Goal: Information Seeking & Learning: Learn about a topic

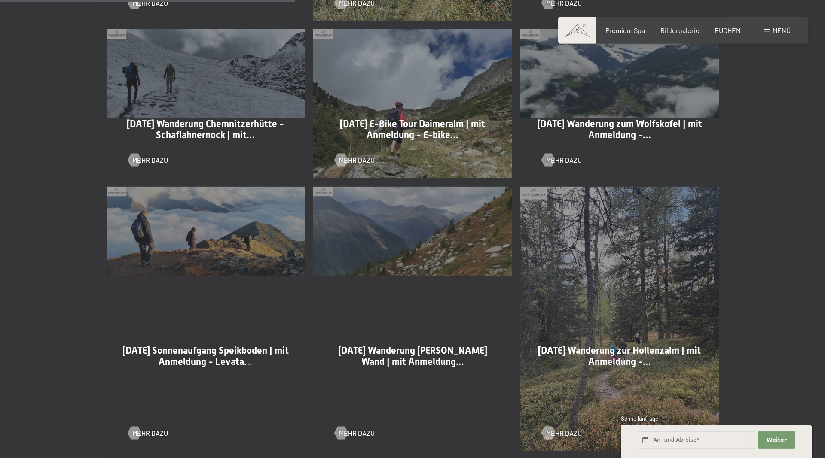
scroll to position [832, 0]
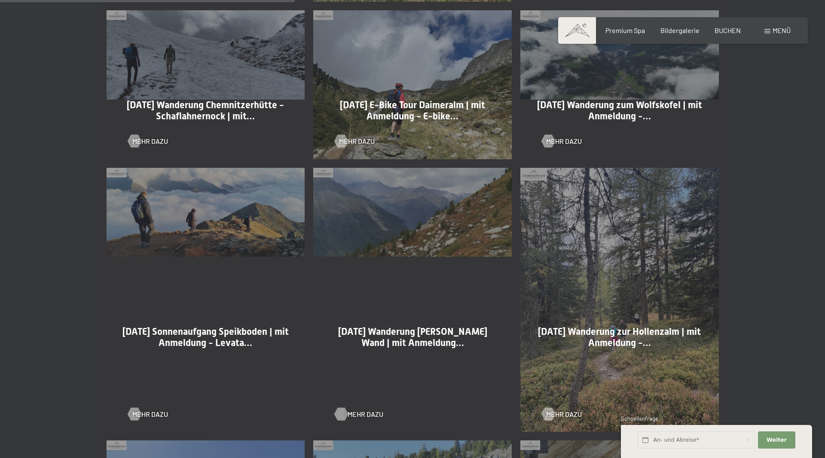
click at [362, 415] on span "Mehr dazu" at bounding box center [365, 414] width 36 height 9
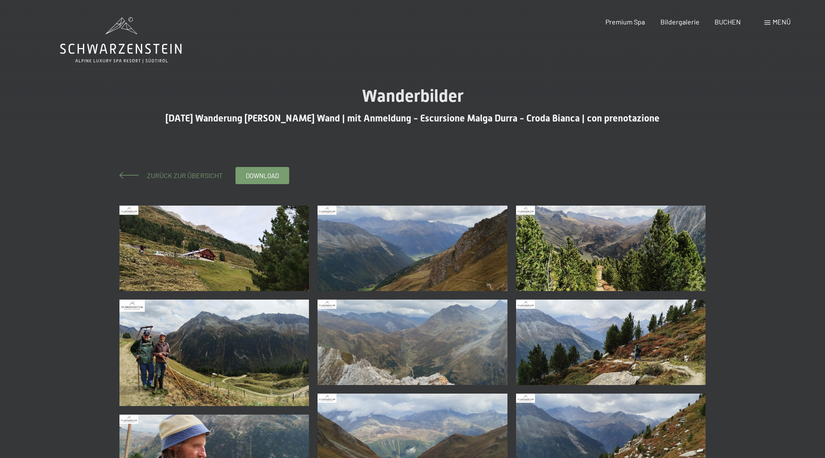
click at [189, 176] on span "Zurück zur Übersicht" at bounding box center [181, 175] width 82 height 8
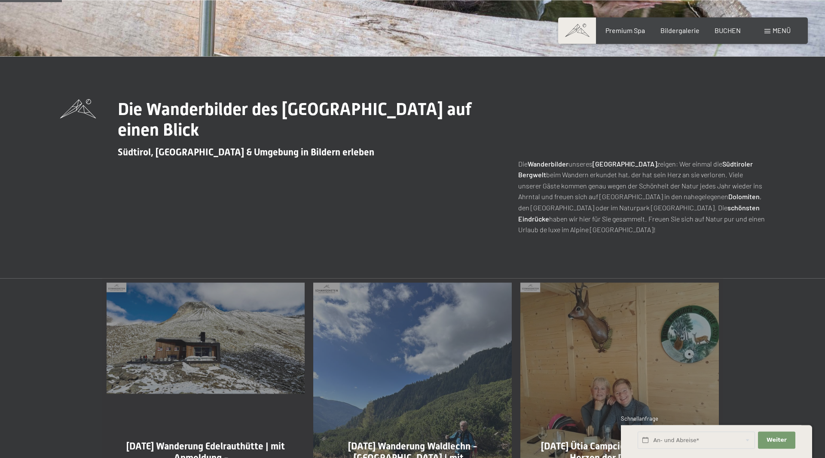
scroll to position [394, 0]
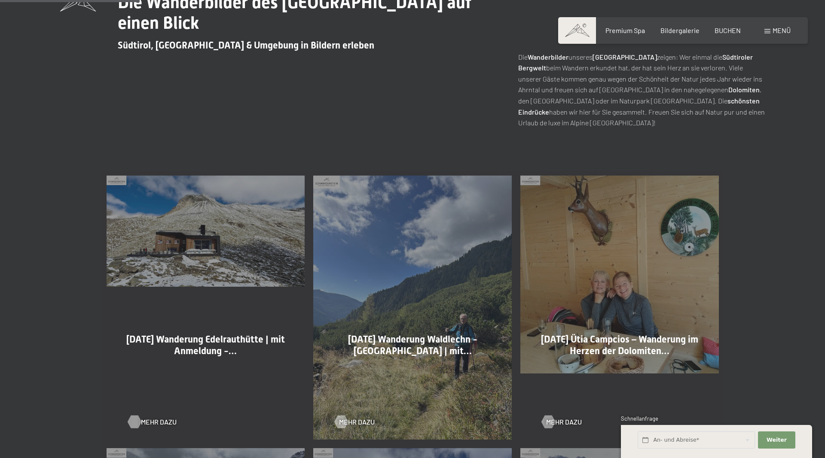
click at [158, 421] on span "Mehr dazu" at bounding box center [159, 421] width 36 height 9
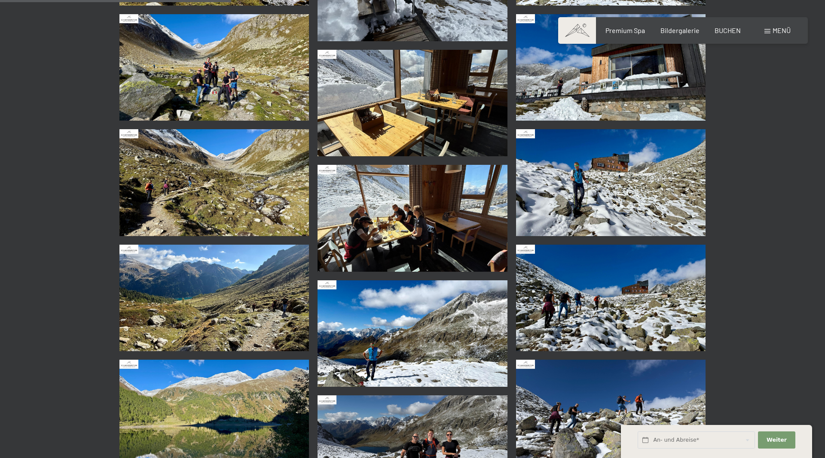
scroll to position [613, 0]
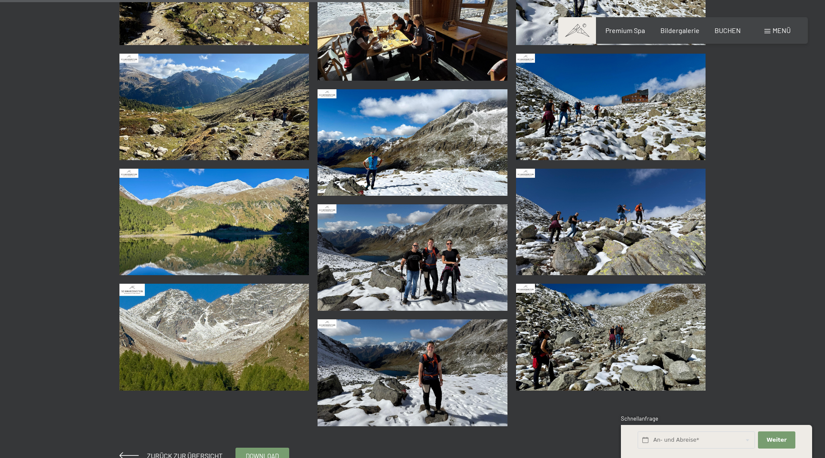
click at [441, 383] on img at bounding box center [412, 373] width 190 height 107
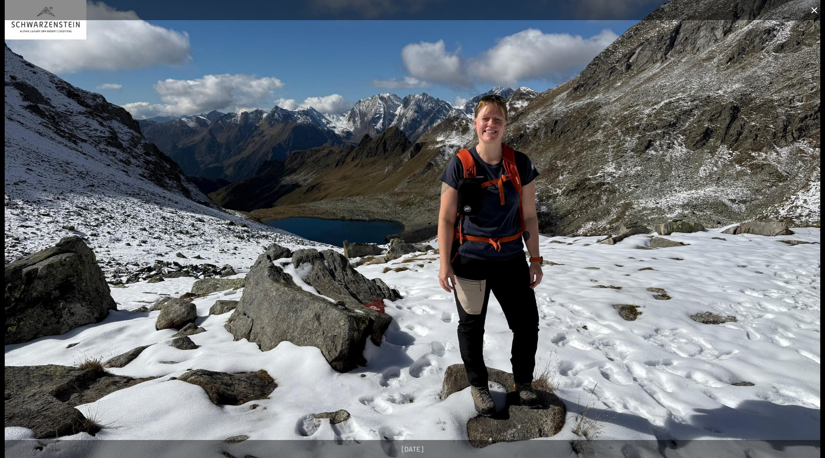
click at [811, 9] on button "Close gallery" at bounding box center [813, 10] width 21 height 20
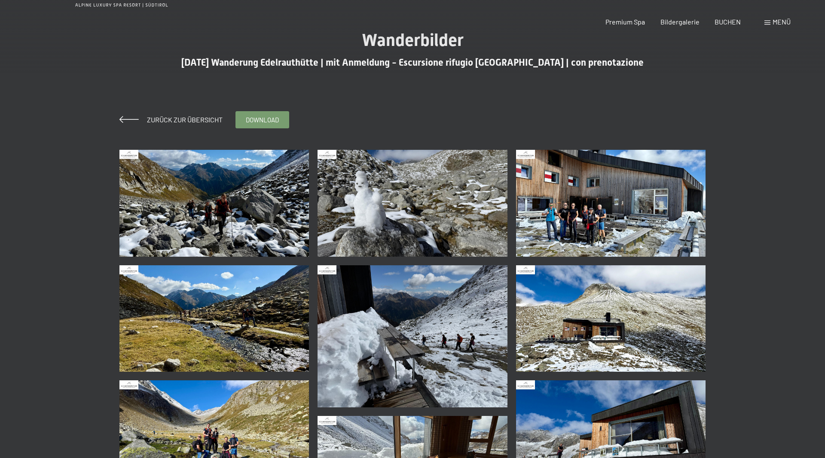
scroll to position [0, 0]
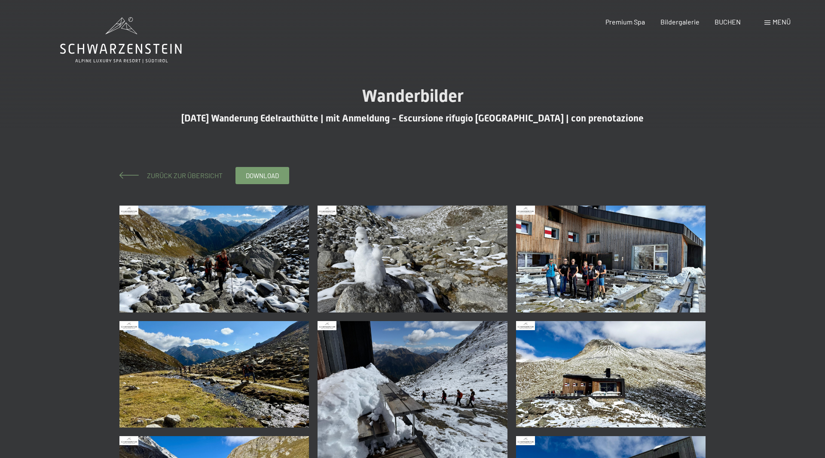
click at [152, 174] on span "Zurück zur Übersicht" at bounding box center [181, 175] width 82 height 8
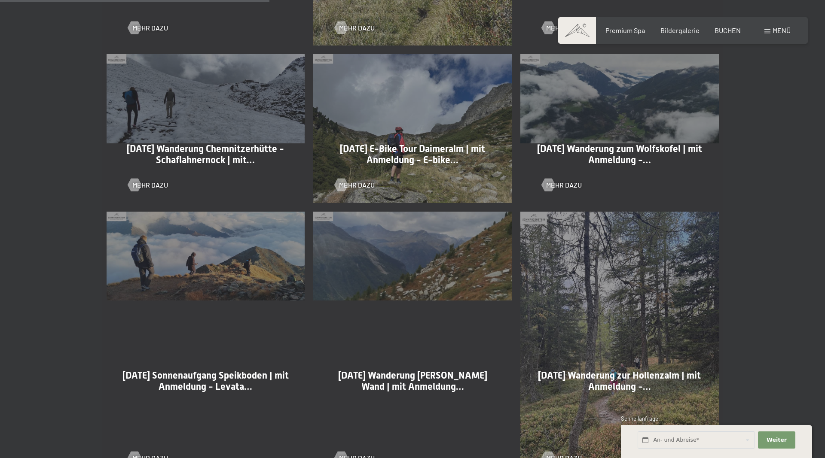
scroll to position [613, 0]
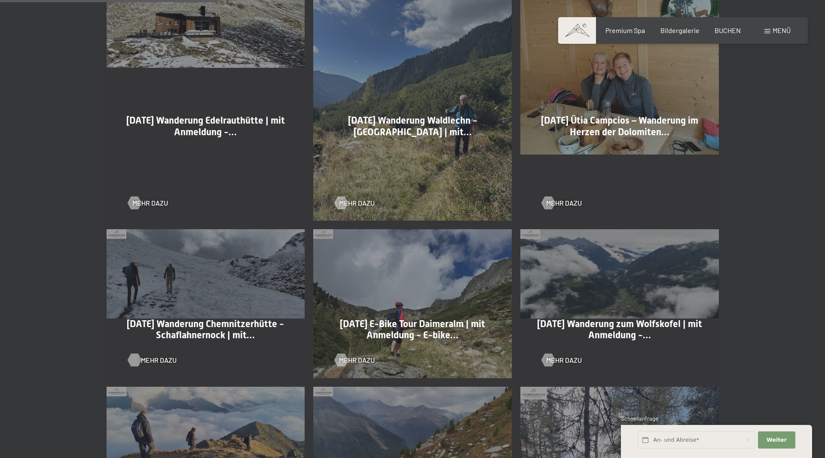
click at [157, 362] on span "Mehr dazu" at bounding box center [159, 360] width 36 height 9
